Goal: Task Accomplishment & Management: Manage account settings

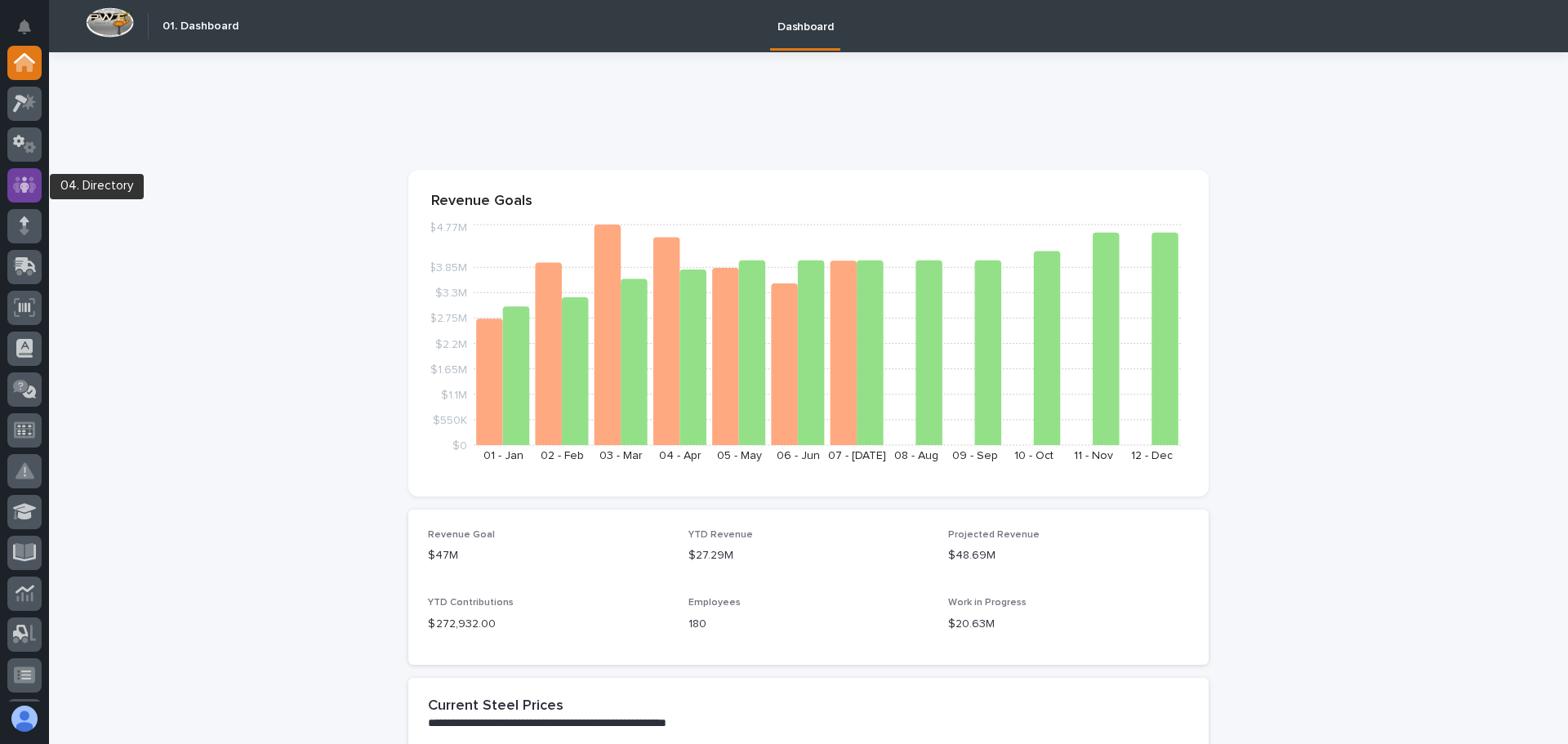
click at [25, 186] on icon at bounding box center [24, 185] width 10 height 16
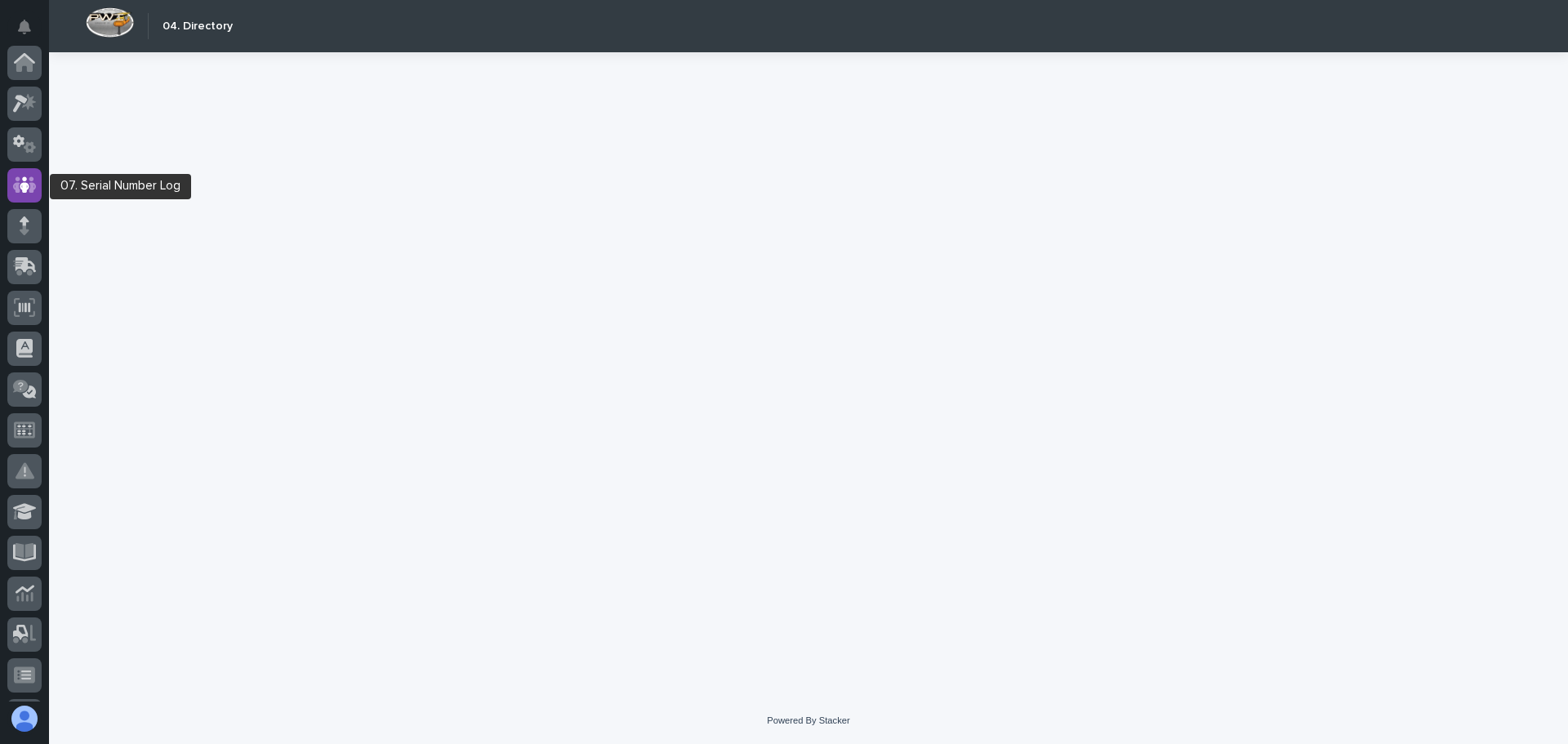
scroll to position [123, 0]
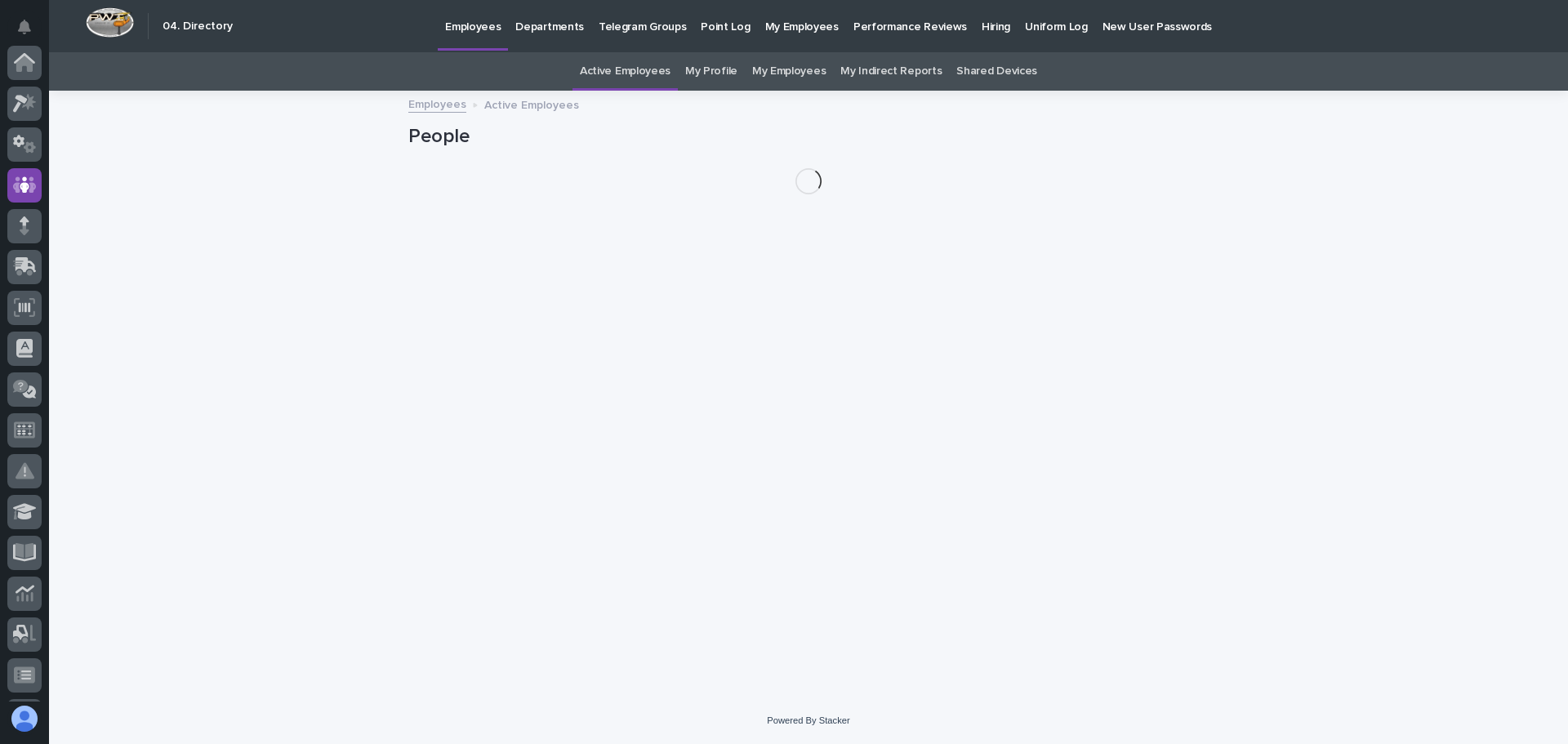
scroll to position [123, 0]
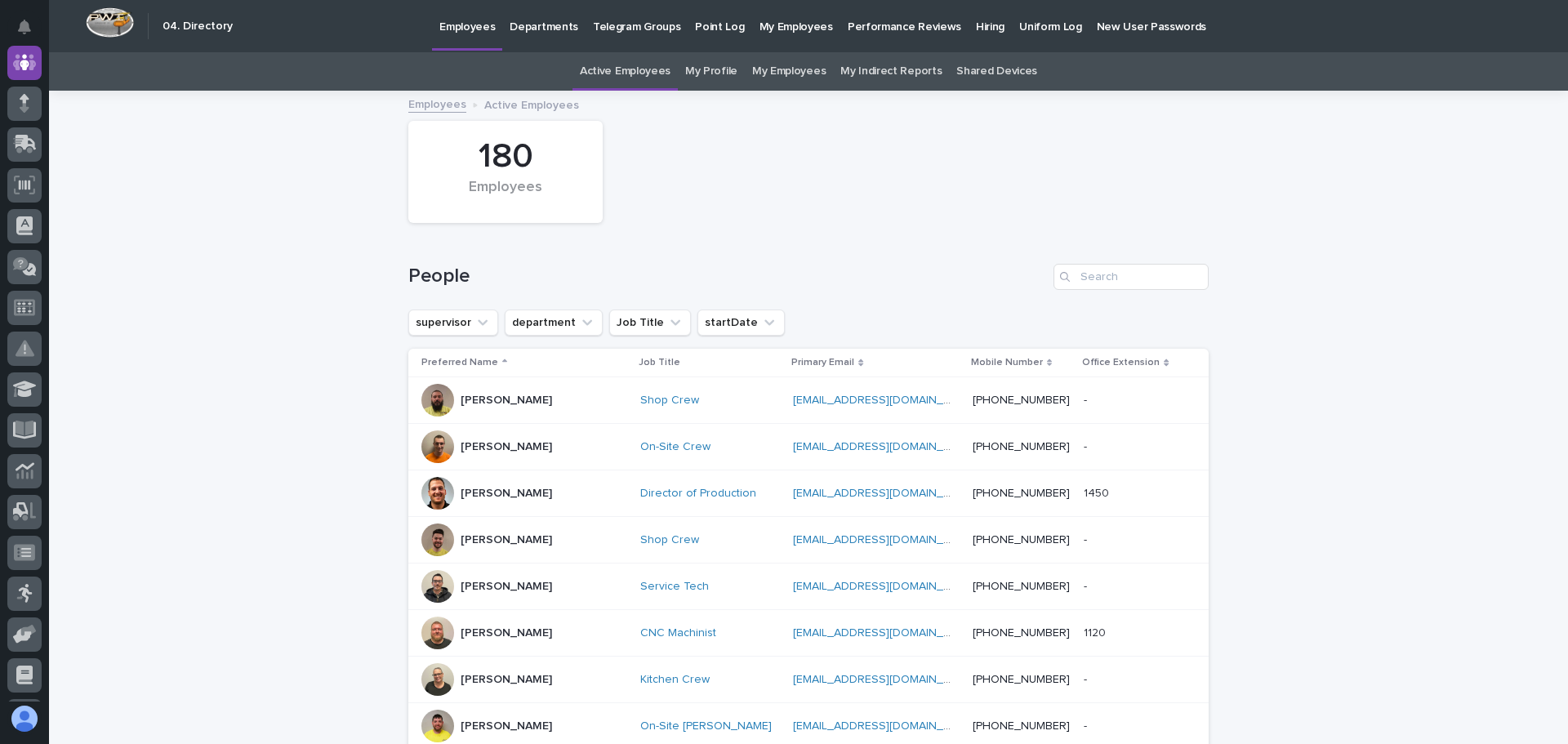
click at [976, 23] on p "Hiring" at bounding box center [990, 17] width 29 height 34
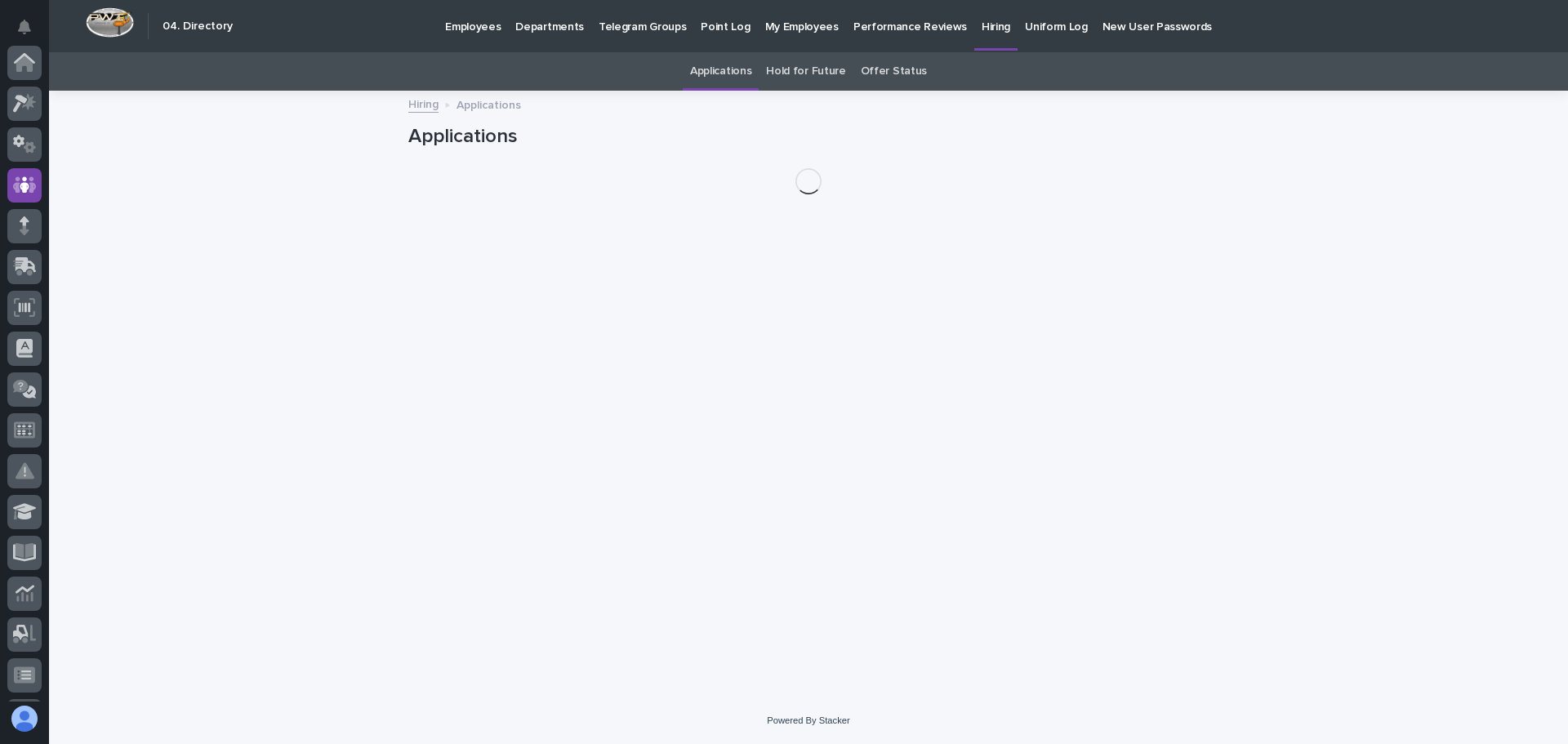
scroll to position [123, 0]
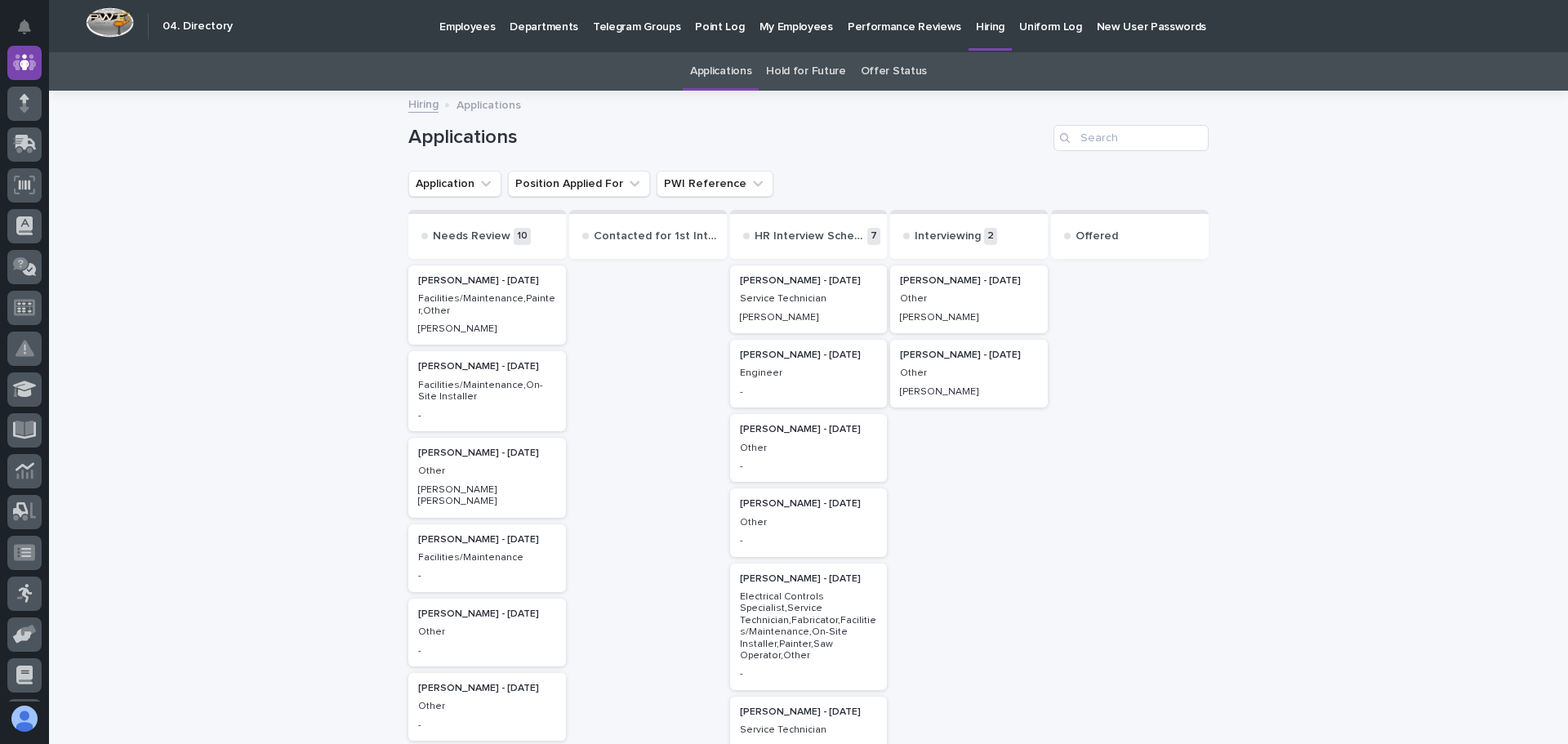
click at [783, 288] on h2 "[PERSON_NAME] - [DATE]" at bounding box center [808, 281] width 148 height 21
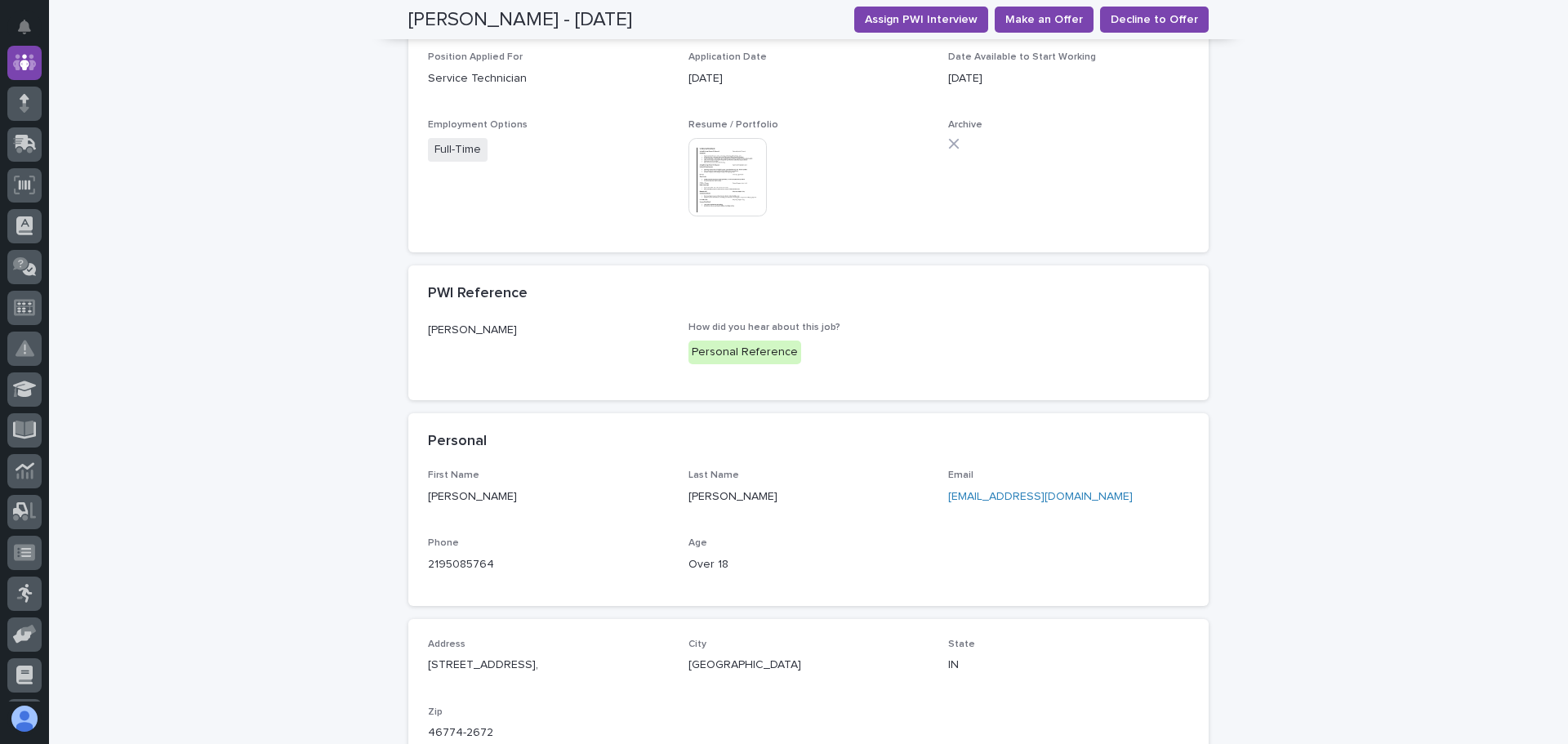
scroll to position [82, 0]
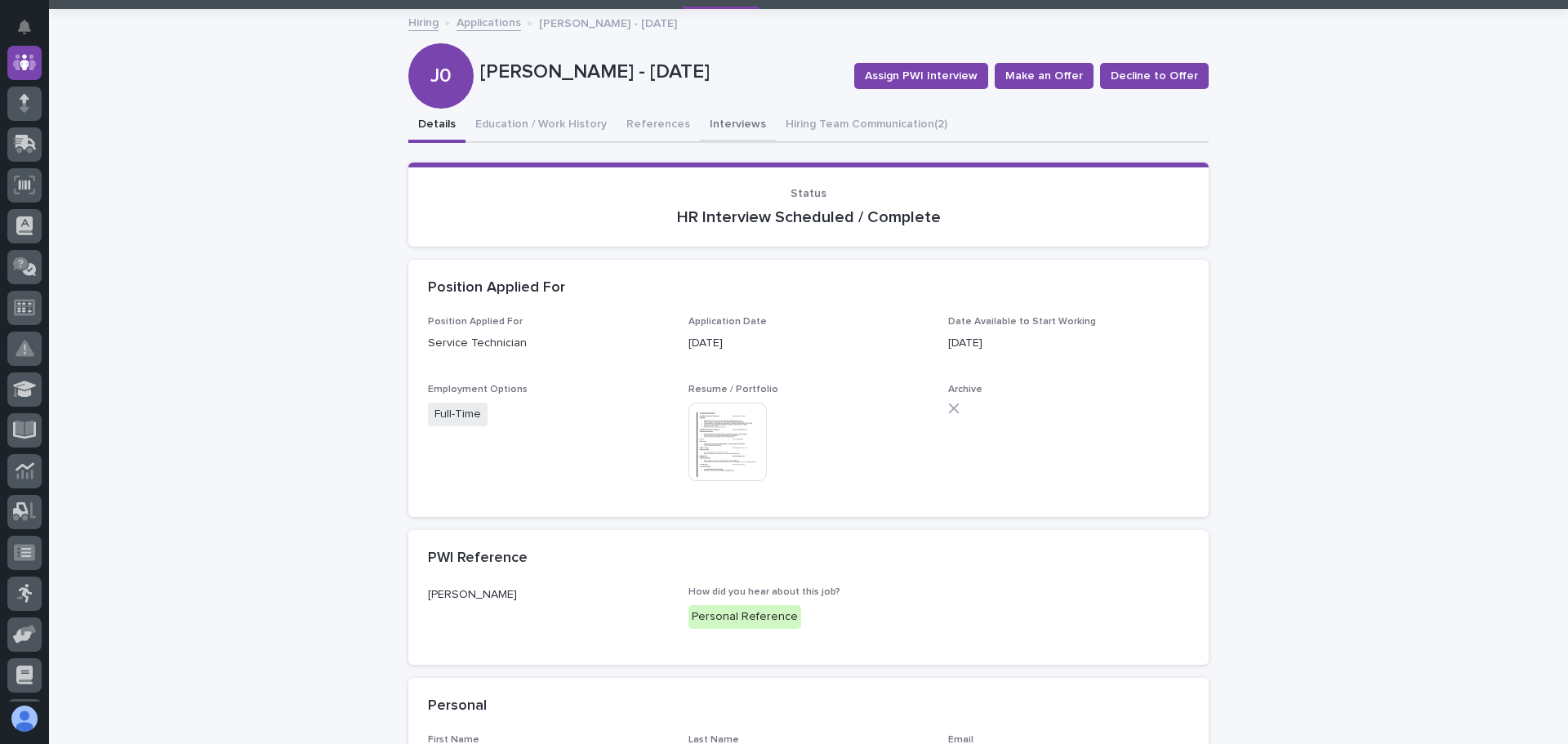
click at [719, 120] on button "Interviews" at bounding box center [737, 126] width 76 height 34
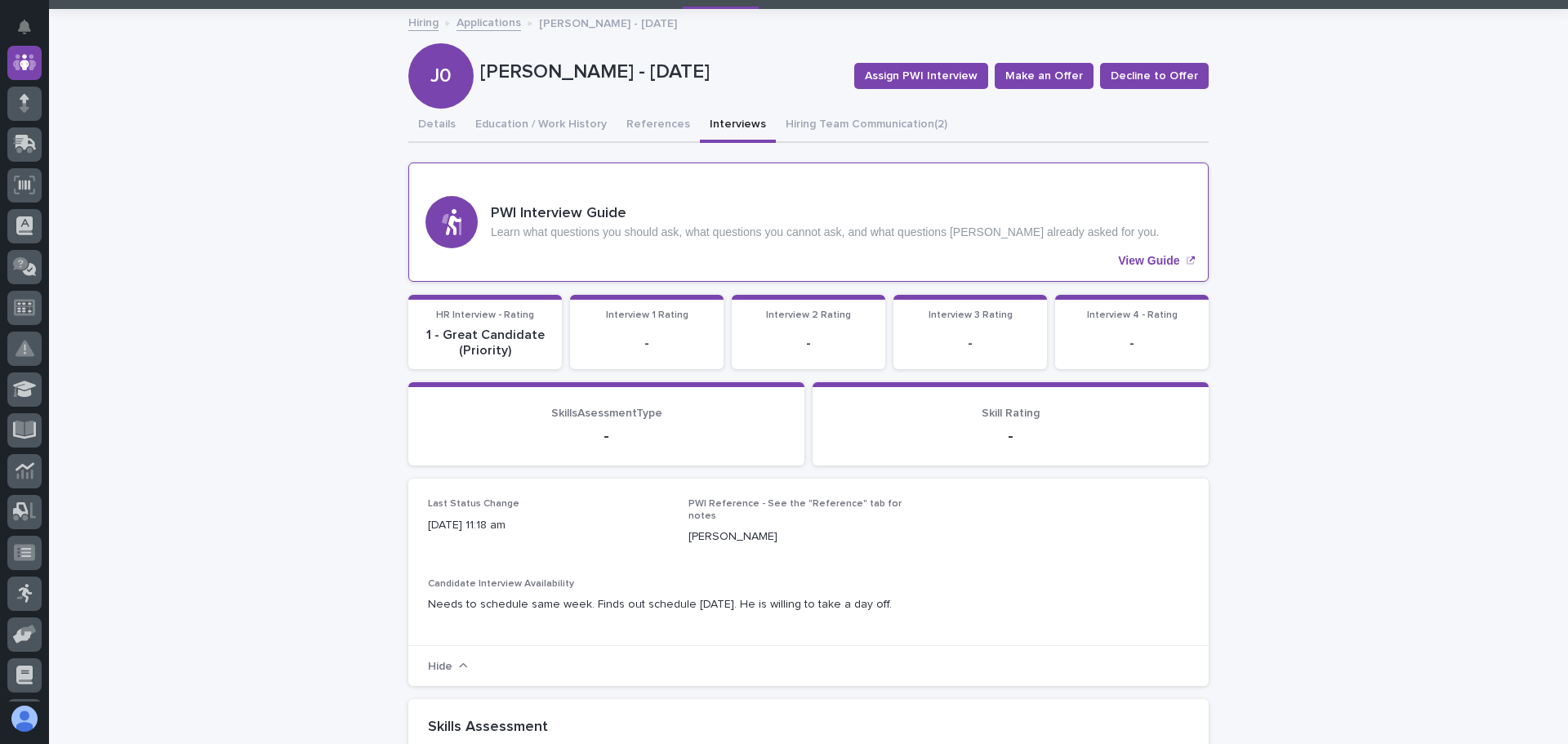
click at [1128, 260] on p "View Guide" at bounding box center [1148, 261] width 61 height 14
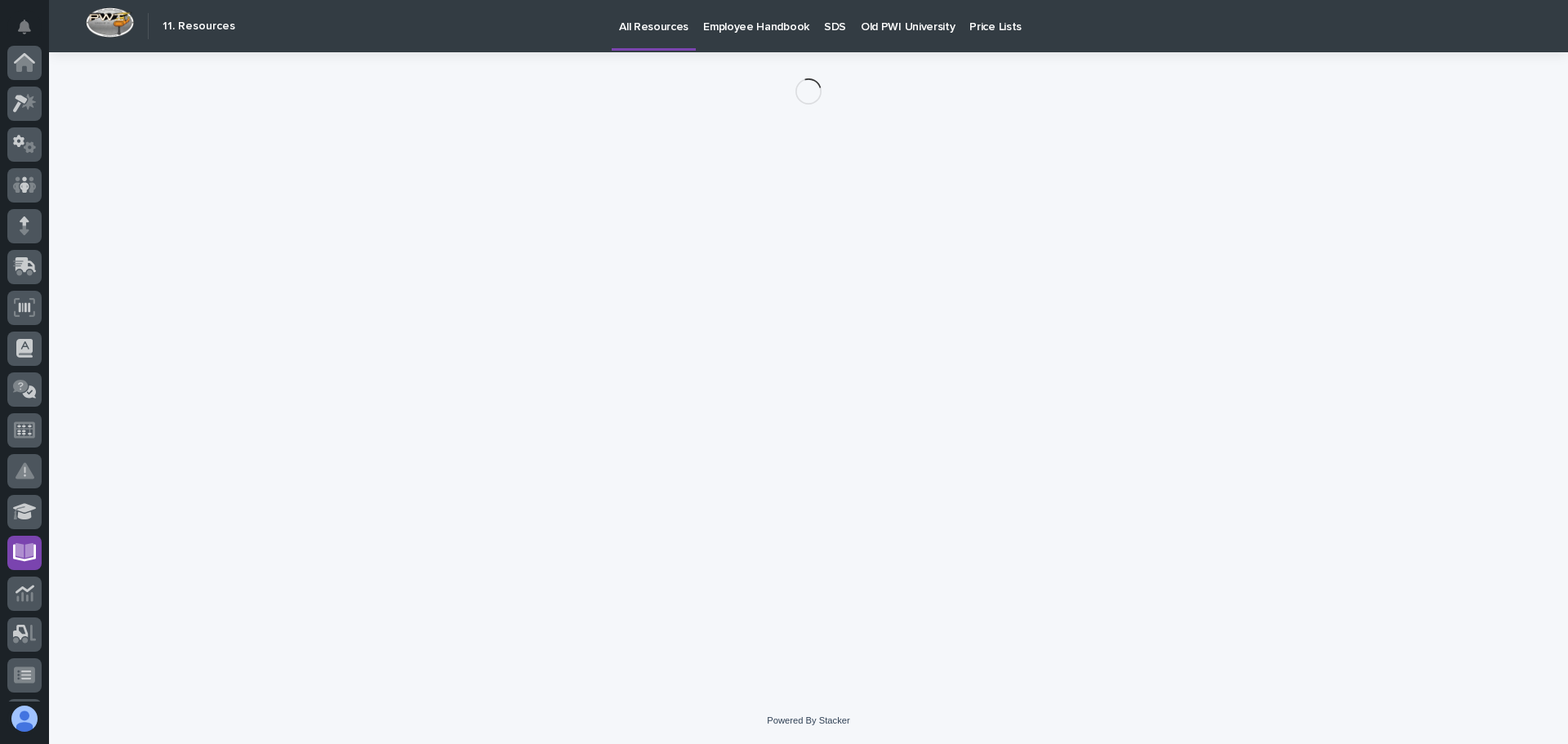
scroll to position [243, 0]
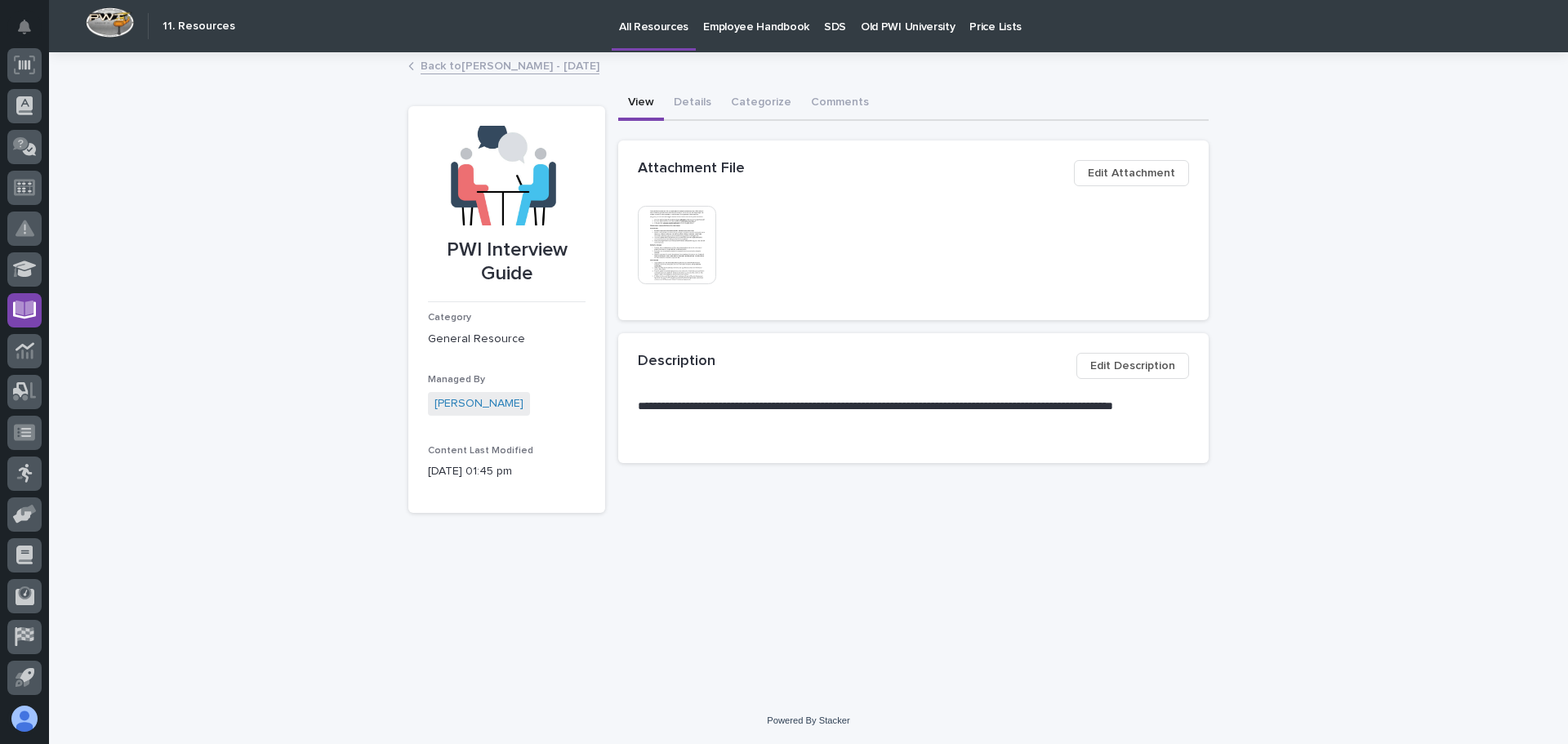
click at [1138, 366] on span "Edit Description" at bounding box center [1133, 366] width 85 height 20
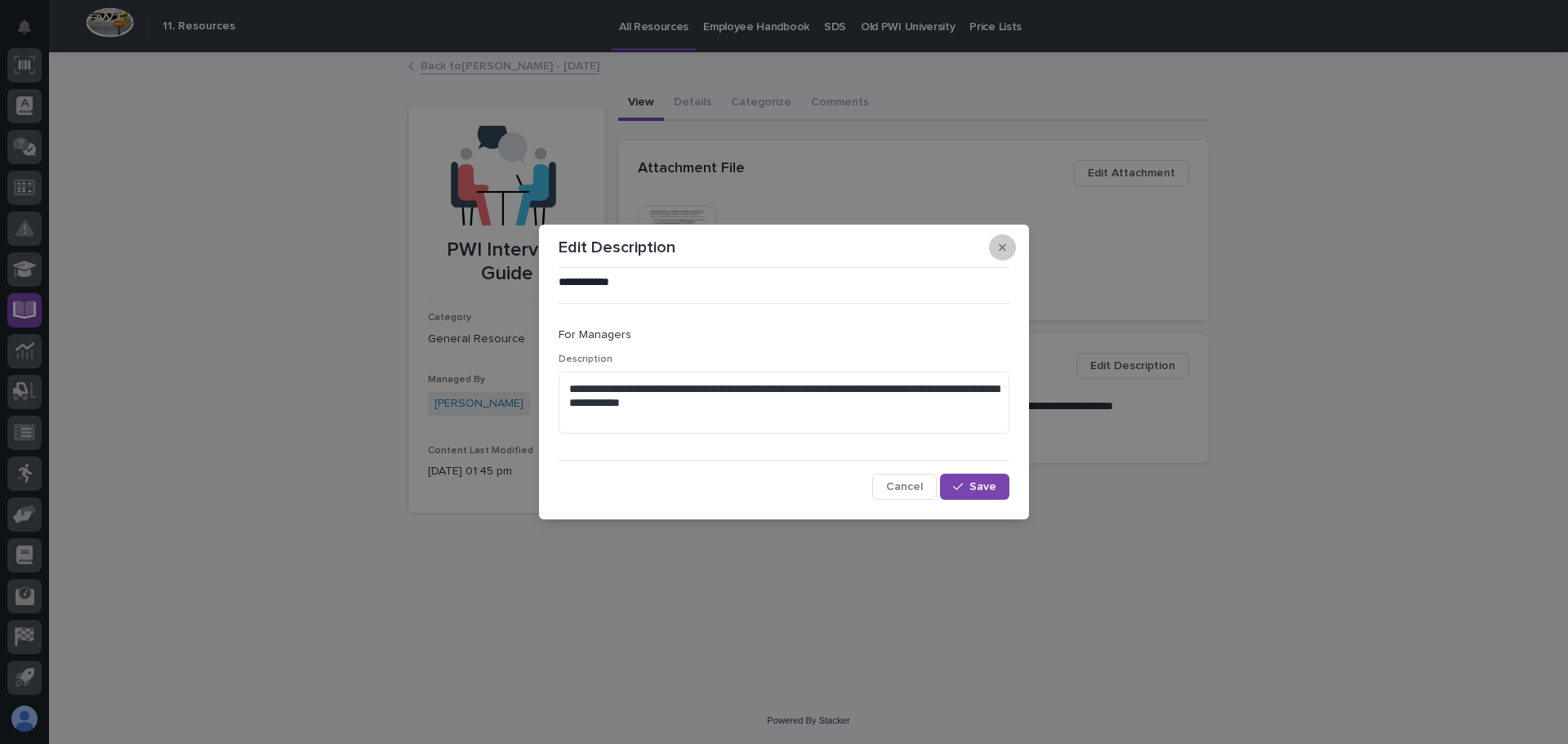
click at [1001, 247] on icon "button" at bounding box center [1002, 247] width 7 height 7
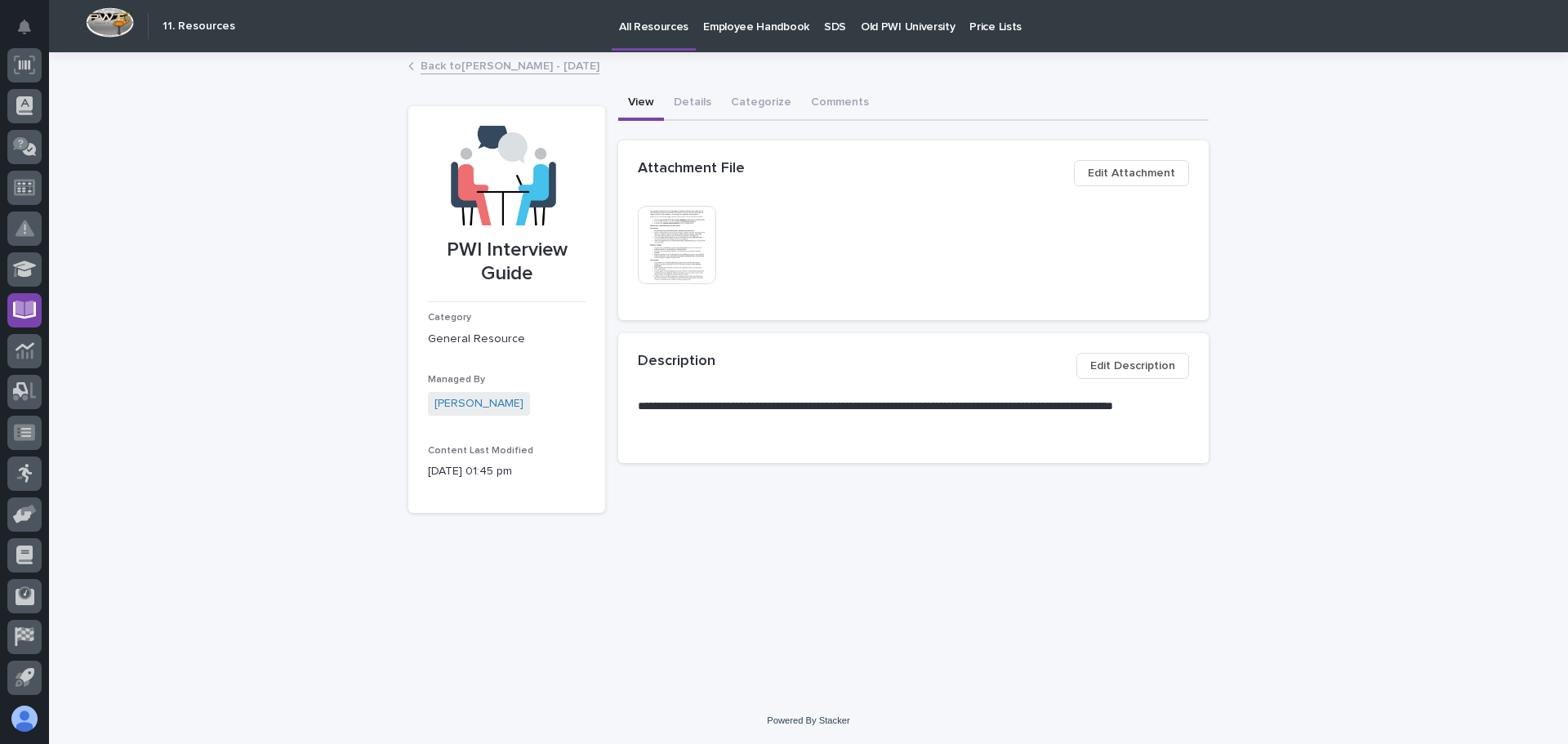
click at [688, 241] on img at bounding box center [677, 245] width 78 height 78
